Goal: Navigation & Orientation: Understand site structure

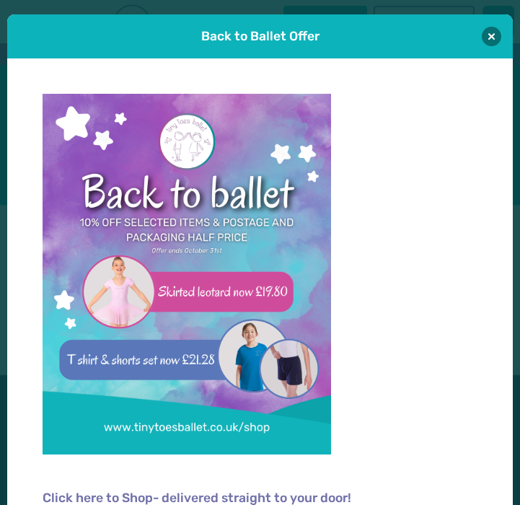
scroll to position [14, 0]
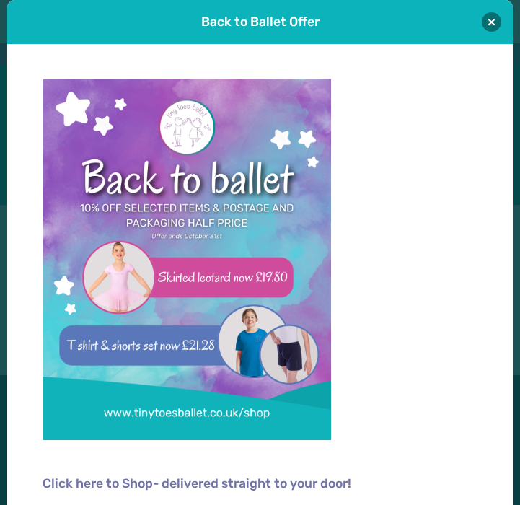
click at [498, 14] on div "Back to Ballet Offer" at bounding box center [260, 22] width 506 height 44
click at [490, 19] on button at bounding box center [491, 21] width 19 height 19
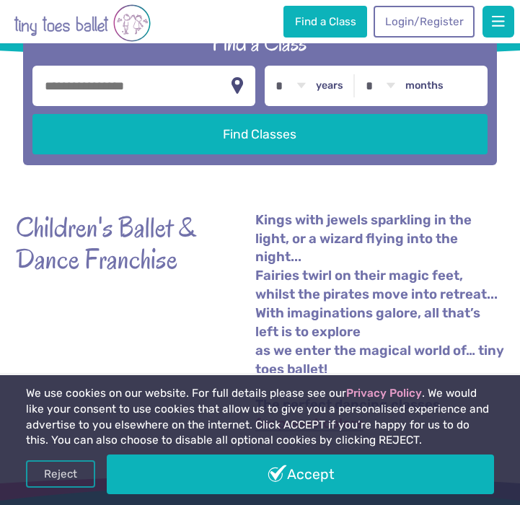
scroll to position [185, 0]
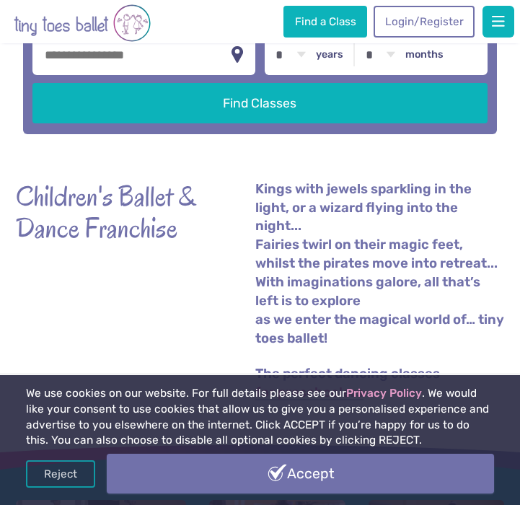
click at [245, 475] on link "Accept" at bounding box center [301, 474] width 388 height 40
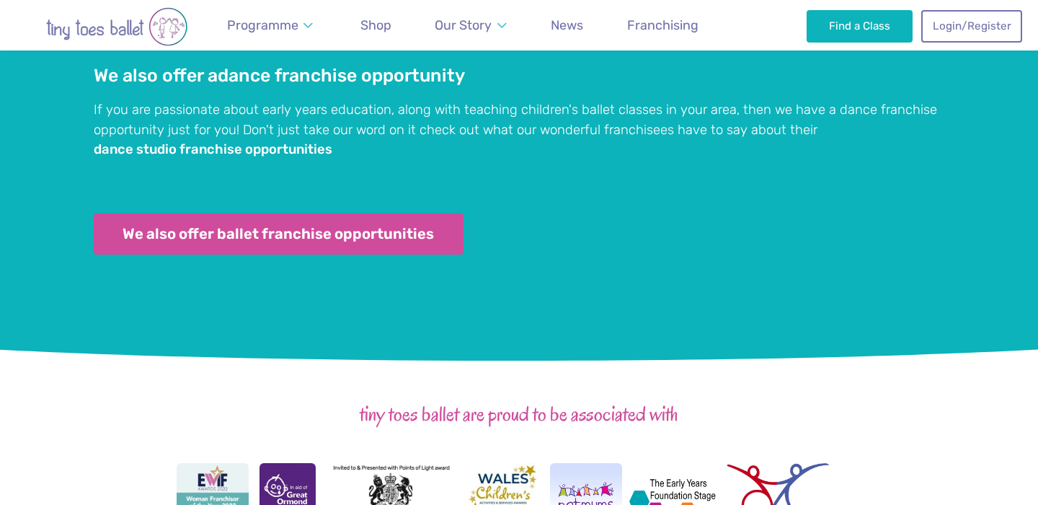
scroll to position [1828, 0]
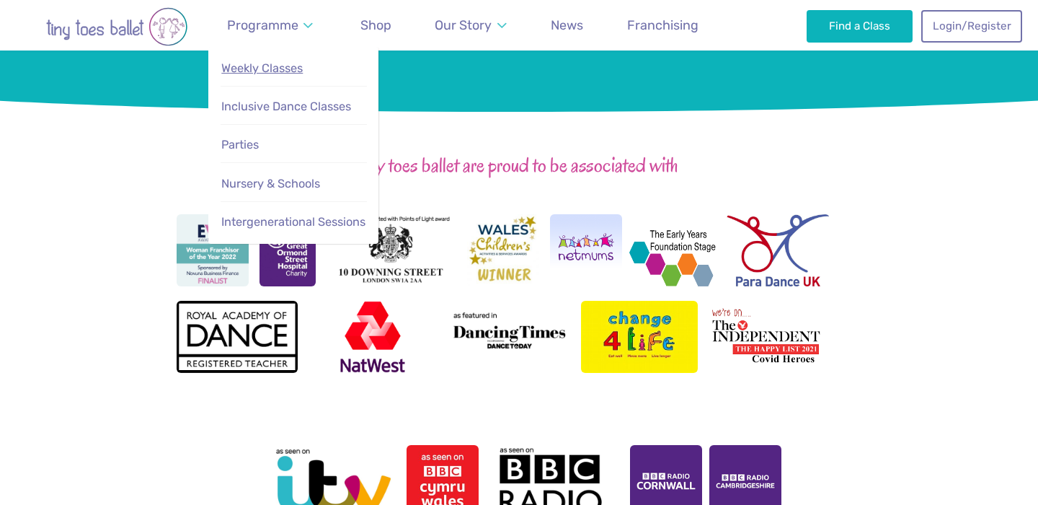
click at [269, 65] on span "Weekly Classes" at bounding box center [261, 68] width 81 height 14
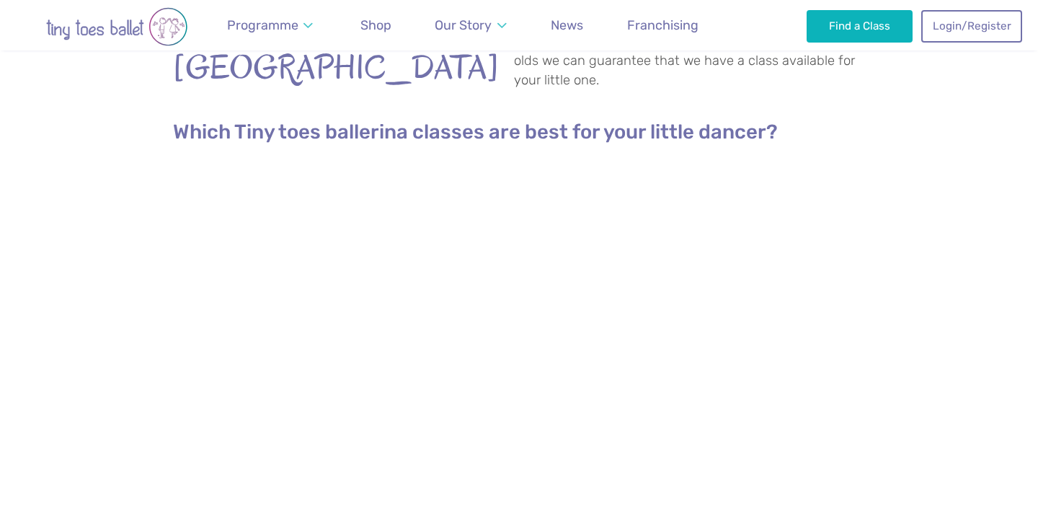
scroll to position [607, 0]
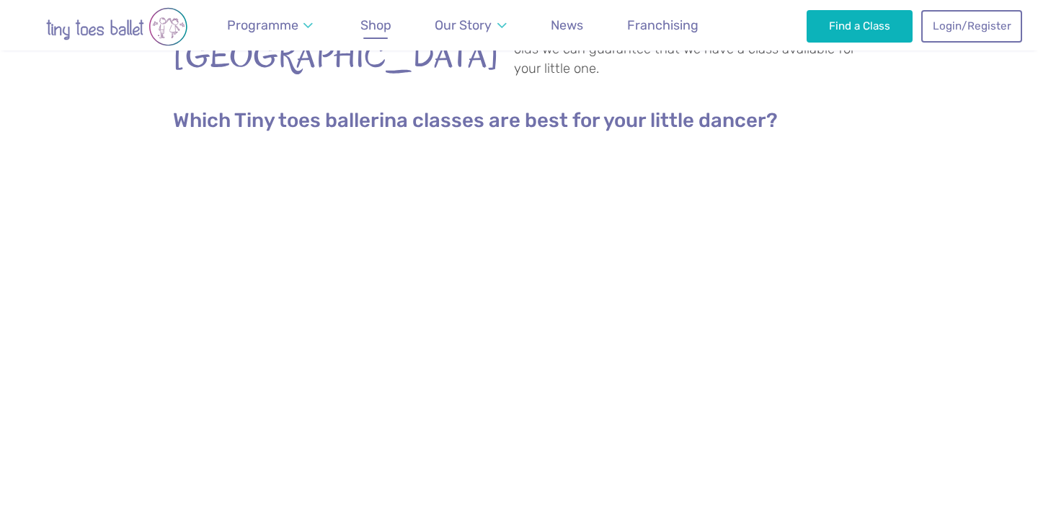
click at [374, 32] on span "Shop" at bounding box center [376, 24] width 31 height 15
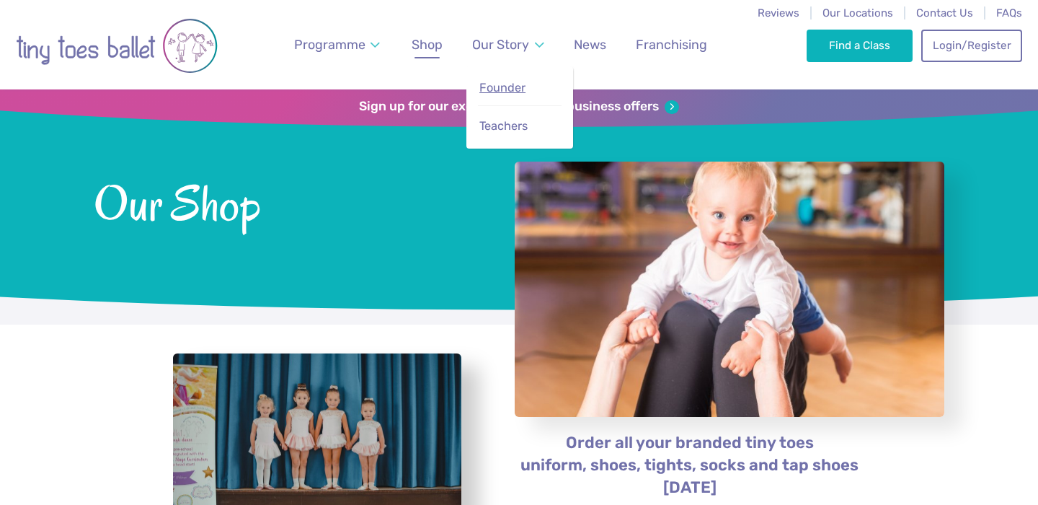
click at [503, 84] on span "Founder" at bounding box center [503, 88] width 46 height 14
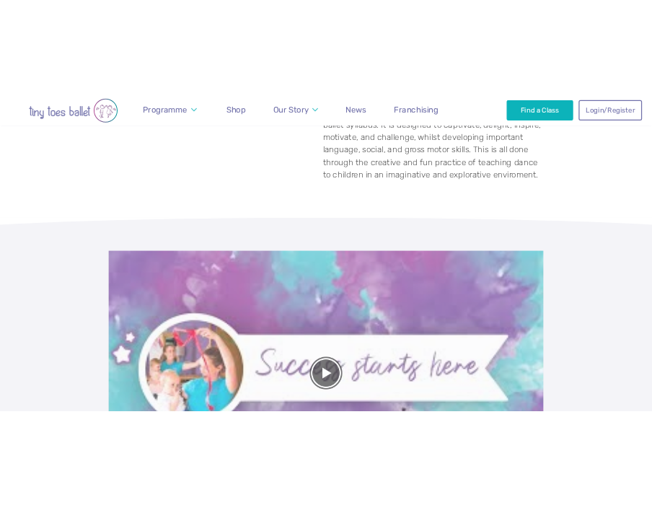
scroll to position [627, 0]
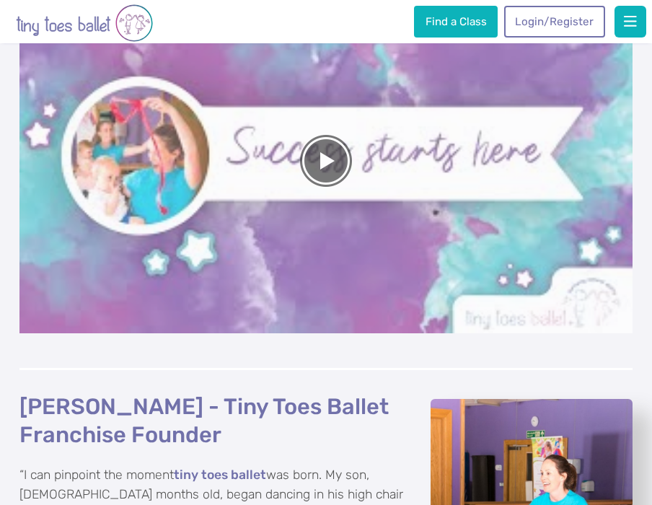
click at [74, 19] on img "Go to home page" at bounding box center [84, 23] width 137 height 40
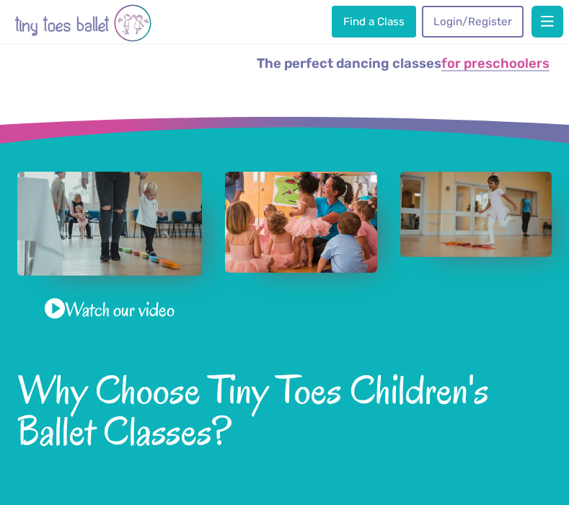
scroll to position [488, 0]
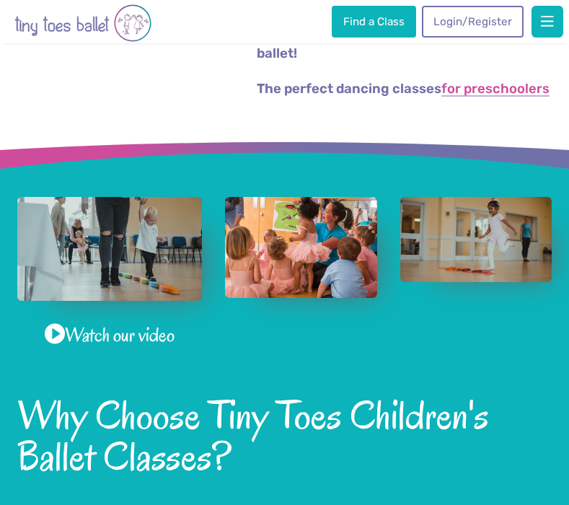
click at [301, 265] on img "View full-size image" at bounding box center [301, 247] width 152 height 101
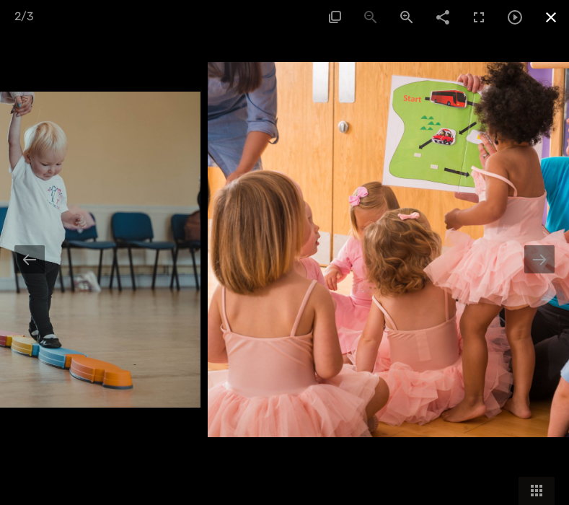
click at [550, 19] on span at bounding box center [551, 17] width 36 height 34
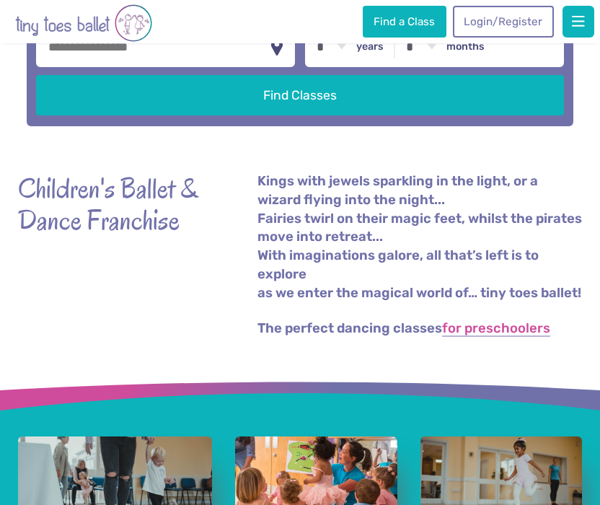
scroll to position [0, 0]
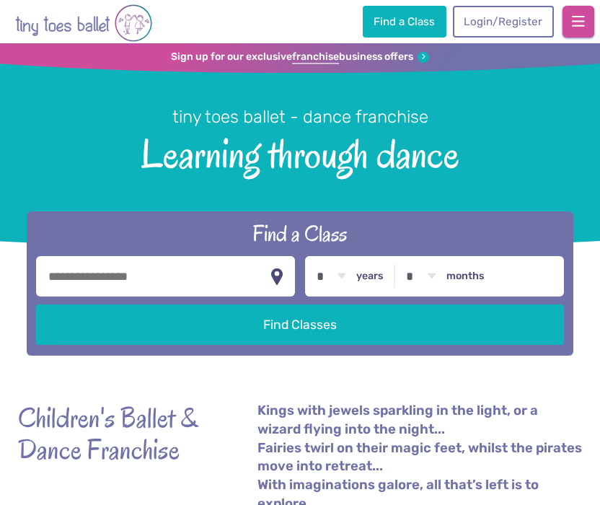
click at [566, 21] on button "button" at bounding box center [579, 22] width 32 height 32
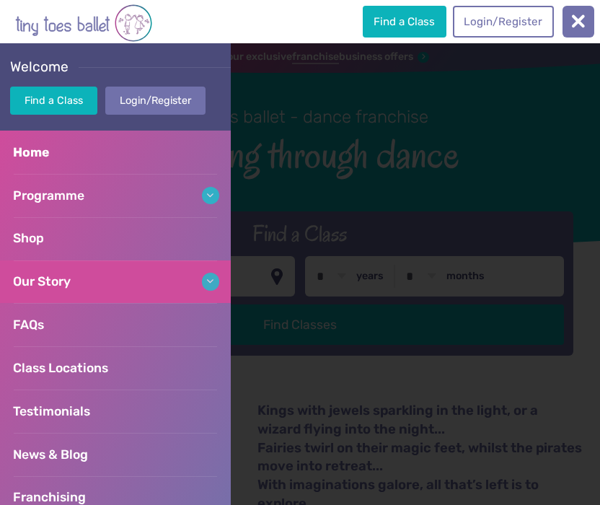
click at [47, 286] on span "Our Story" at bounding box center [42, 281] width 58 height 14
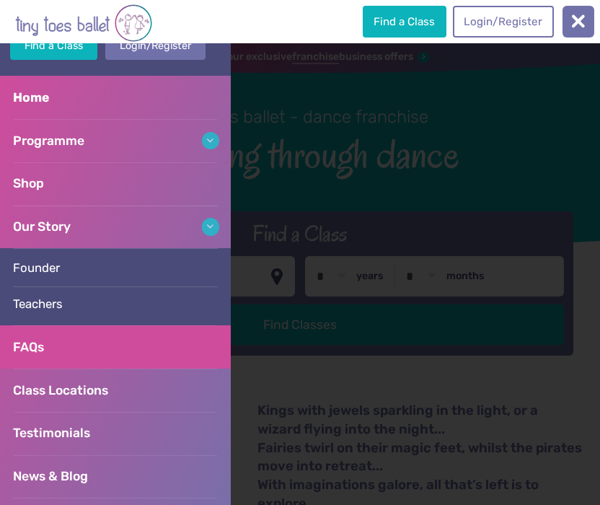
scroll to position [68, 0]
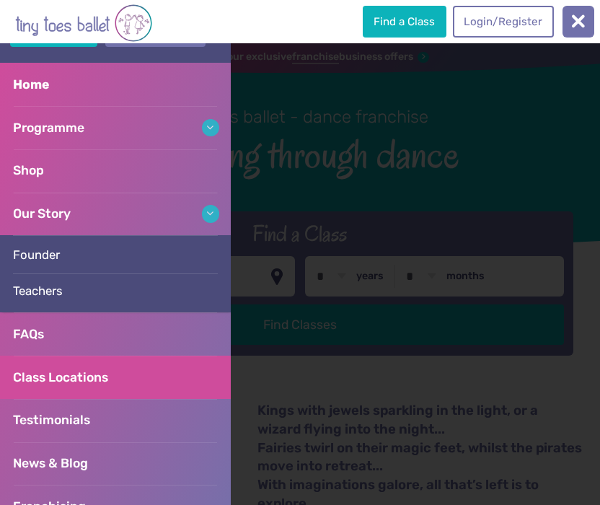
click at [43, 378] on span "Class Locations" at bounding box center [60, 377] width 95 height 14
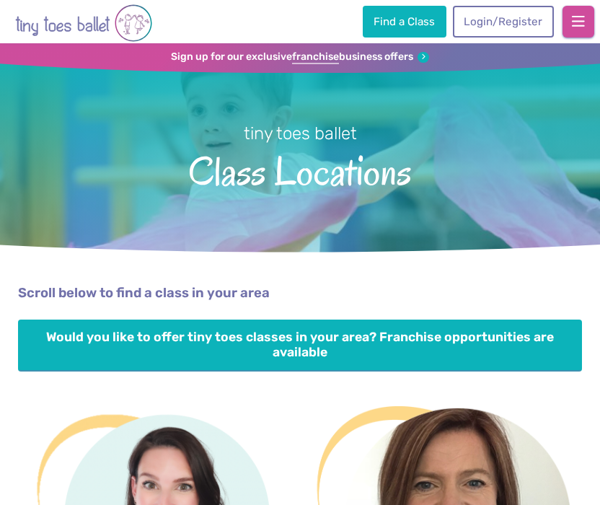
click at [570, 23] on button "button" at bounding box center [579, 22] width 32 height 32
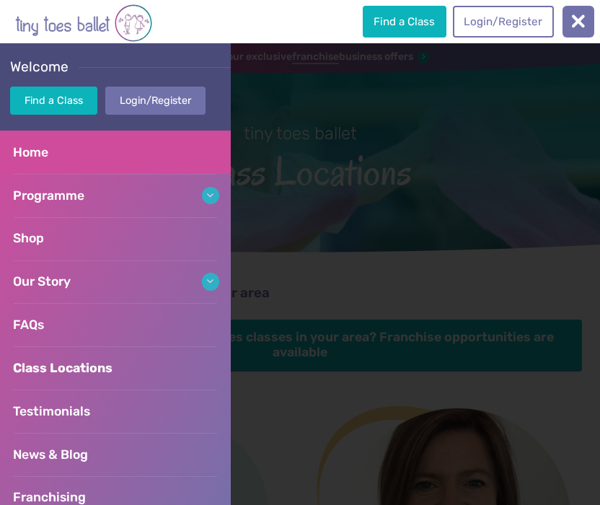
click at [72, 151] on link "Home" at bounding box center [115, 152] width 231 height 43
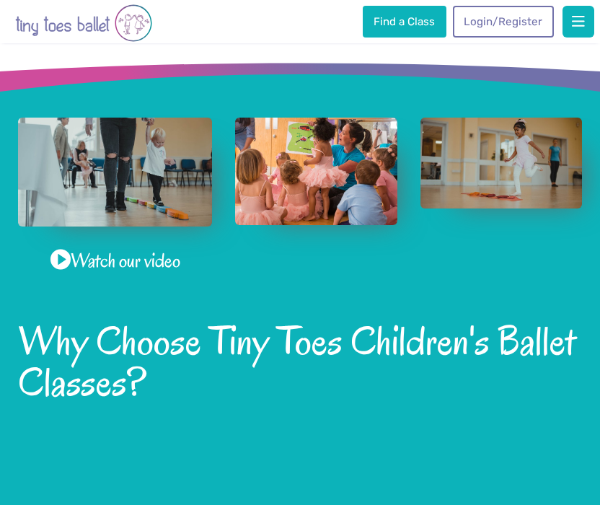
scroll to position [540, 0]
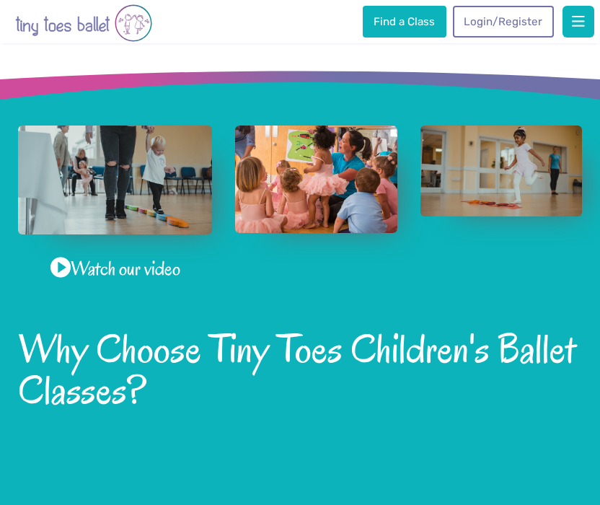
click at [472, 165] on img "View full-size image" at bounding box center [501, 170] width 162 height 91
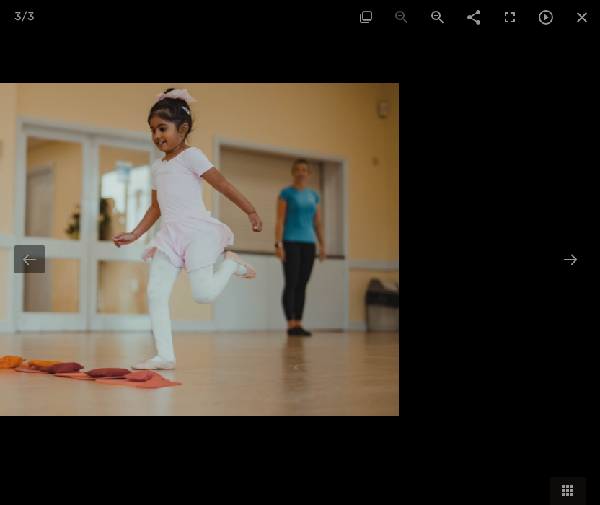
click at [253, 45] on div at bounding box center [102, 252] width 600 height 505
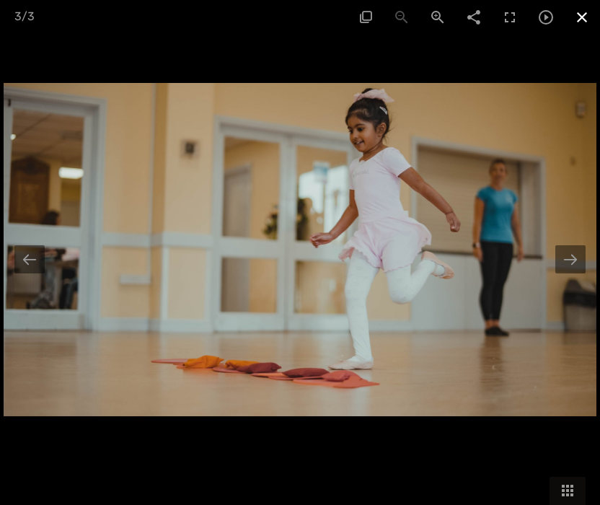
click at [584, 20] on span at bounding box center [582, 17] width 36 height 34
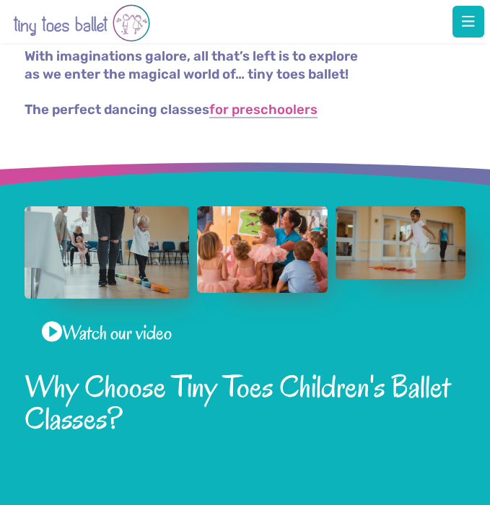
scroll to position [503, 0]
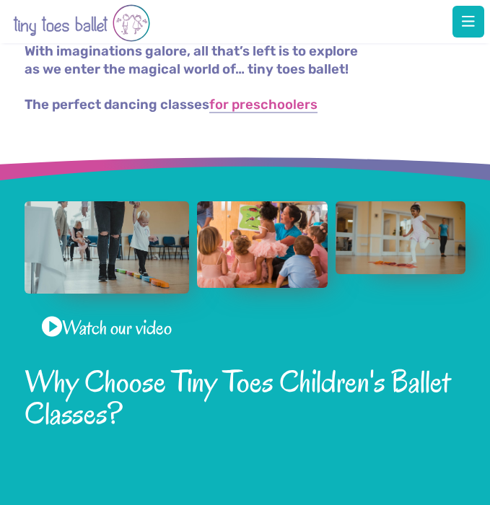
click at [142, 273] on img "View full-size image" at bounding box center [107, 247] width 164 height 92
